Goal: Book appointment/travel/reservation

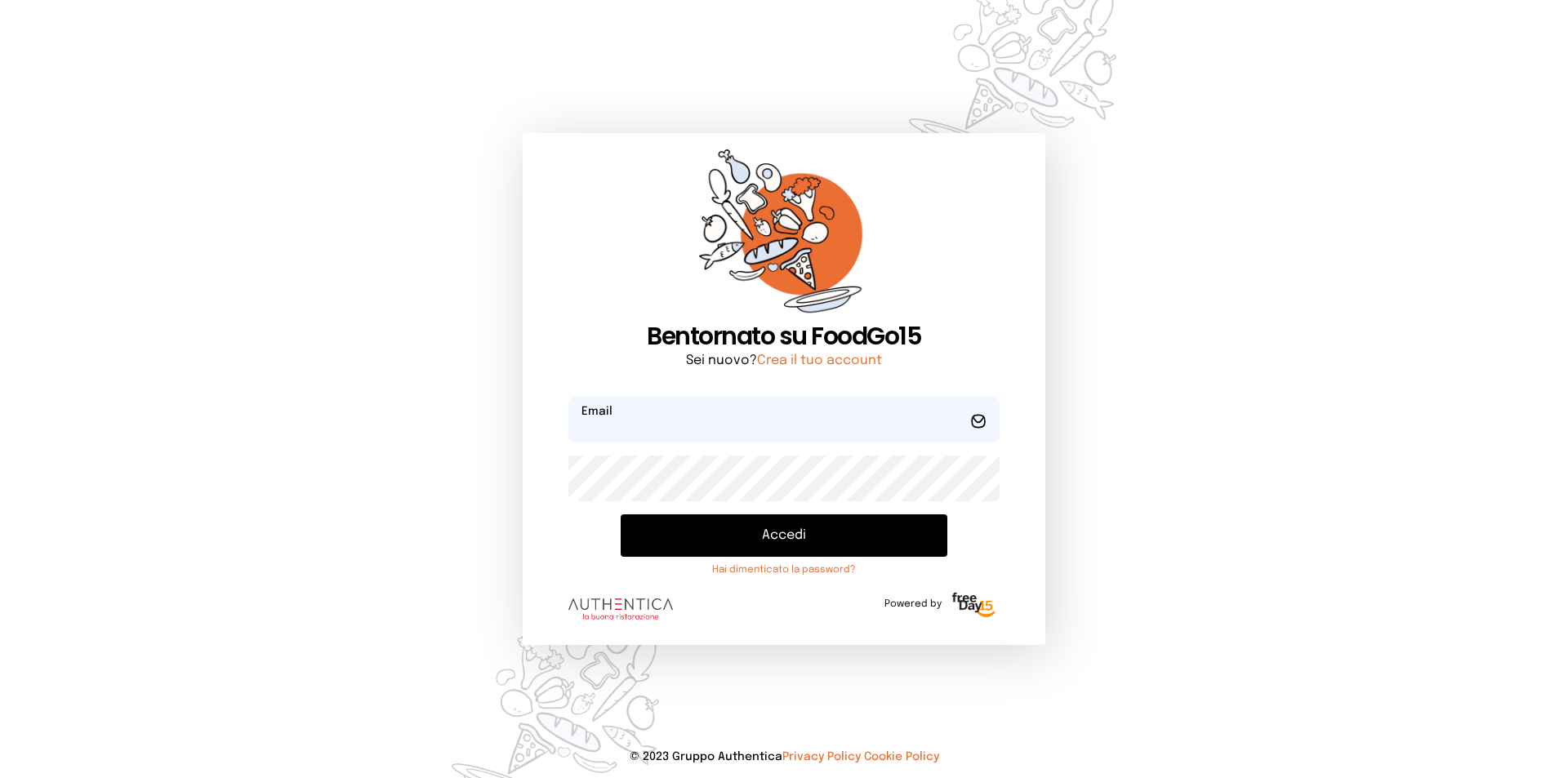
type input "**********"
click at [725, 529] on button "Accedi" at bounding box center [784, 535] width 327 height 42
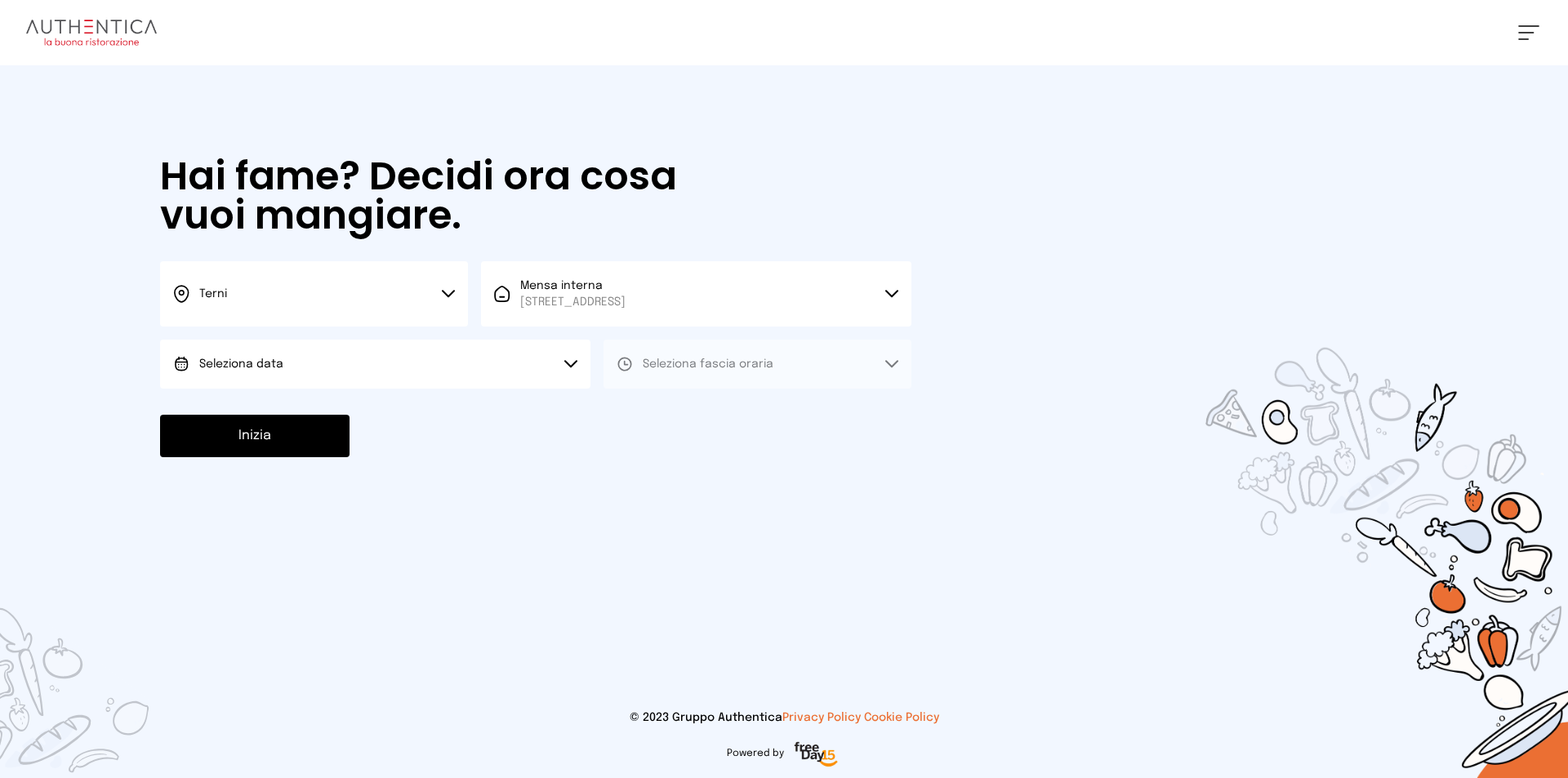
click at [430, 343] on button "Seleziona data" at bounding box center [375, 364] width 430 height 49
click at [429, 401] on li "[DATE], [DATE]" at bounding box center [375, 410] width 430 height 42
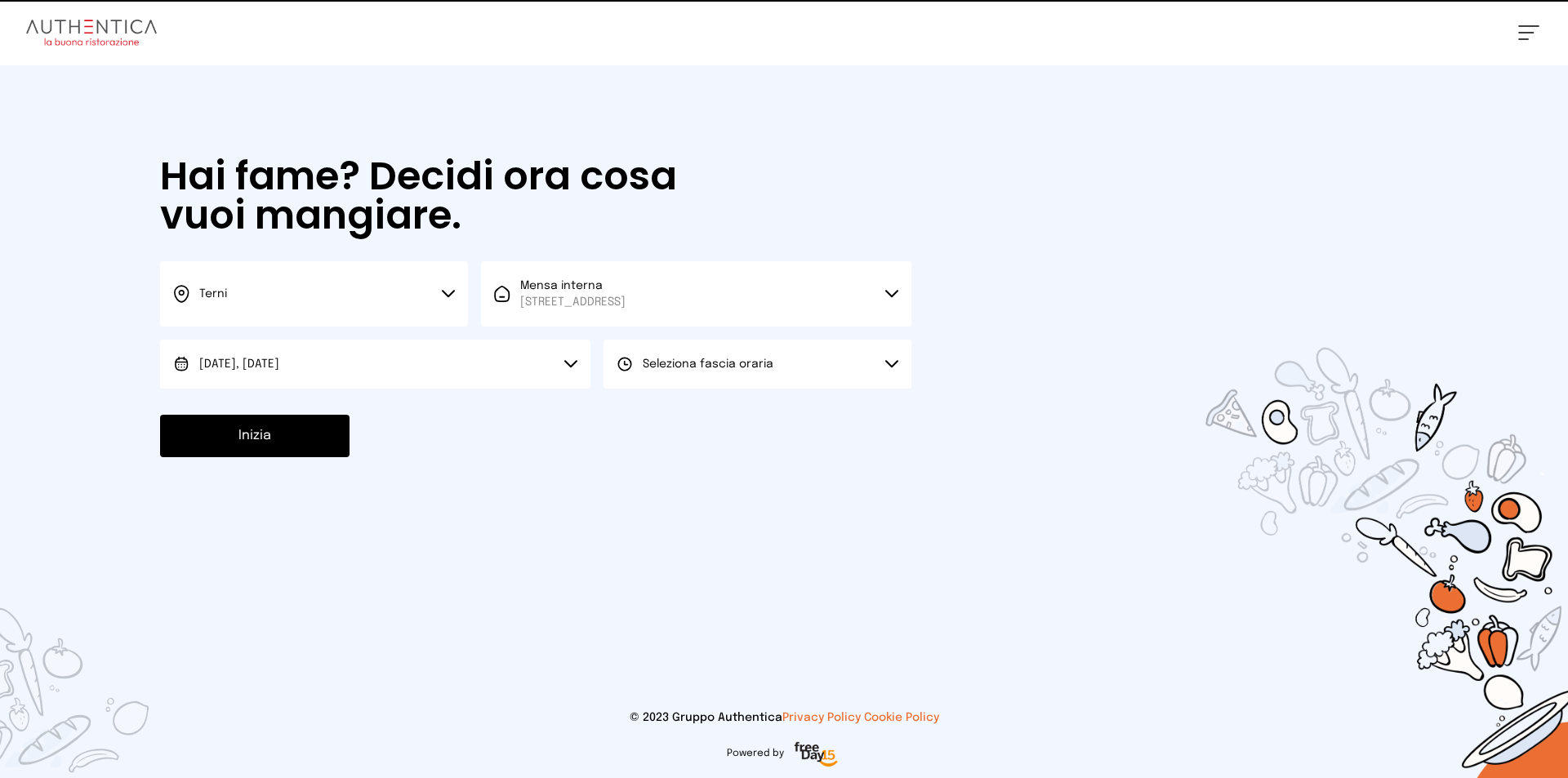
click at [708, 383] on button "Seleziona fascia oraria" at bounding box center [756, 364] width 308 height 49
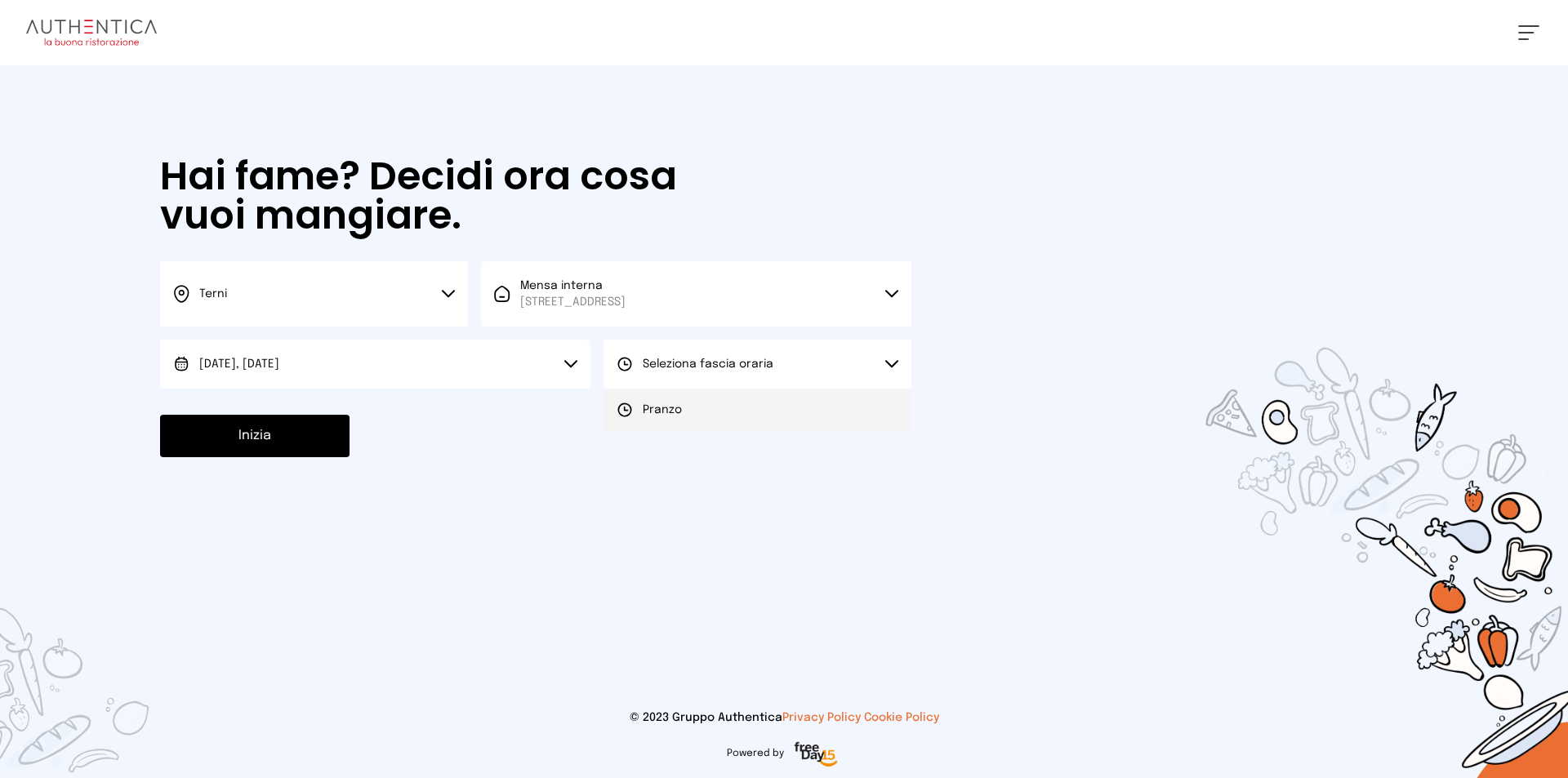
click at [698, 398] on li "Pranzo" at bounding box center [756, 410] width 308 height 42
click at [299, 430] on button "Inizia" at bounding box center [255, 436] width 190 height 42
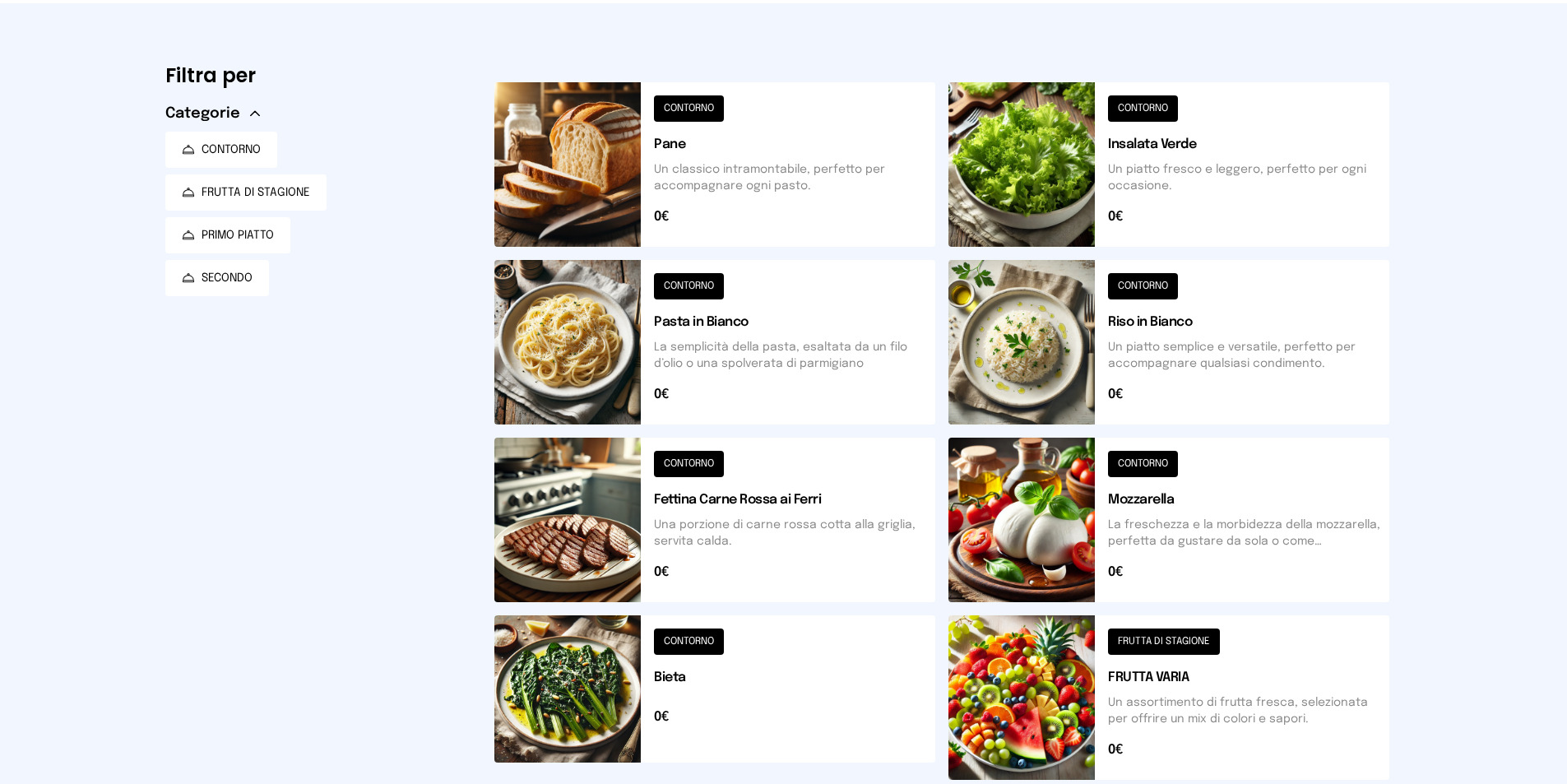
scroll to position [411, 0]
